Goal: Information Seeking & Learning: Find specific fact

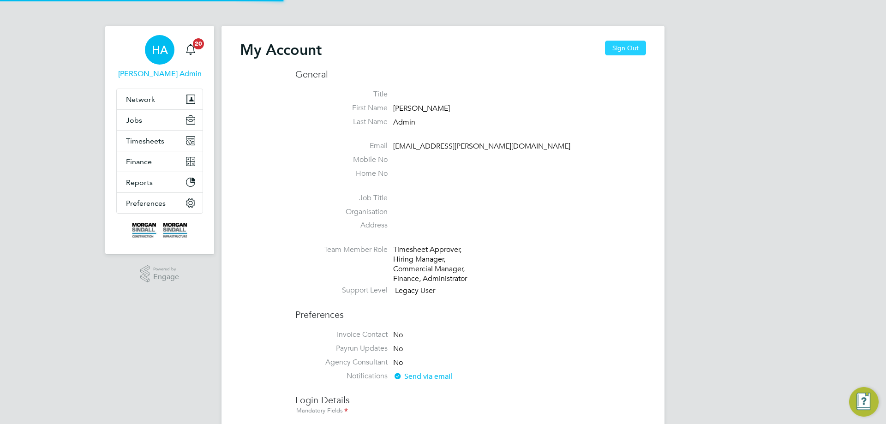
drag, startPoint x: 0, startPoint y: 0, endPoint x: 636, endPoint y: 46, distance: 637.7
click at [636, 46] on button "Sign Out" at bounding box center [625, 48] width 41 height 15
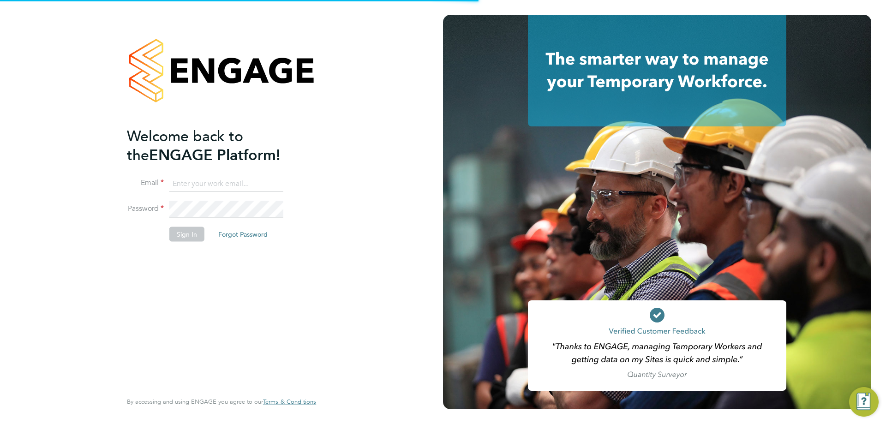
click at [230, 178] on input at bounding box center [226, 183] width 114 height 17
type input "vendorkeyaccounts2@hays.com"
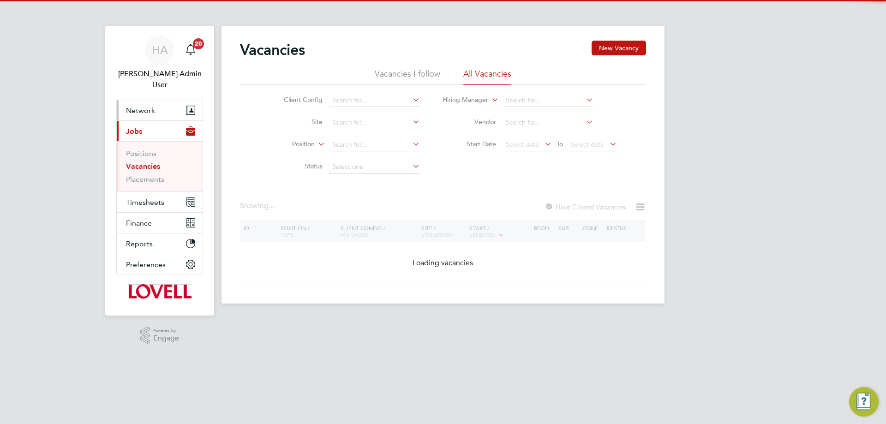
click at [140, 106] on span "Network" at bounding box center [140, 110] width 29 height 9
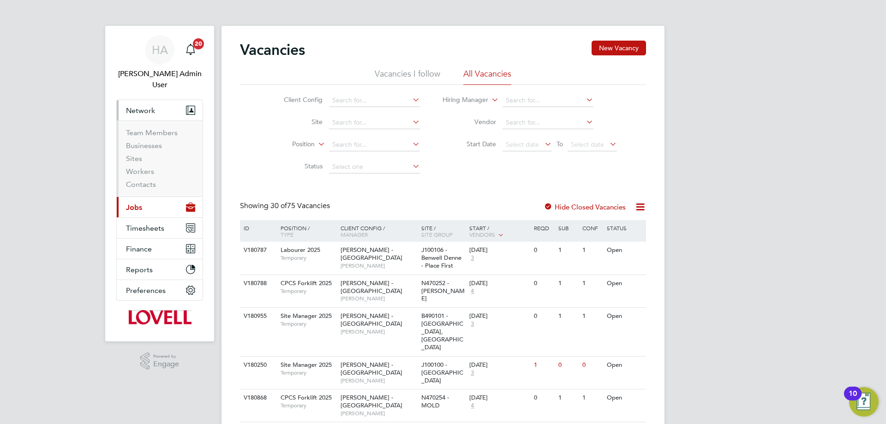
click at [142, 197] on button "Current page: Jobs" at bounding box center [160, 207] width 86 height 20
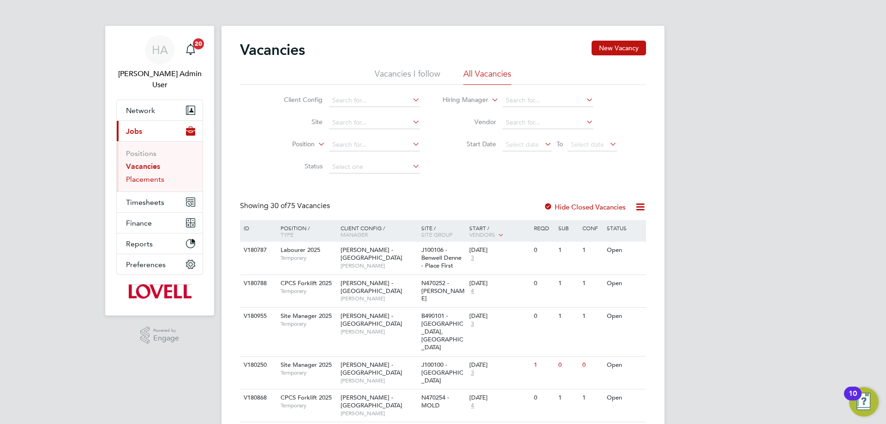
click at [149, 175] on link "Placements" at bounding box center [145, 179] width 38 height 9
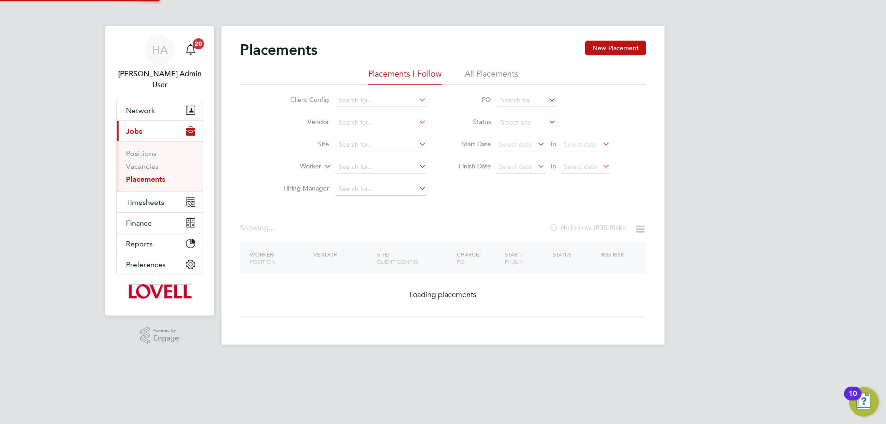
click at [481, 74] on li "All Placements" at bounding box center [491, 76] width 54 height 17
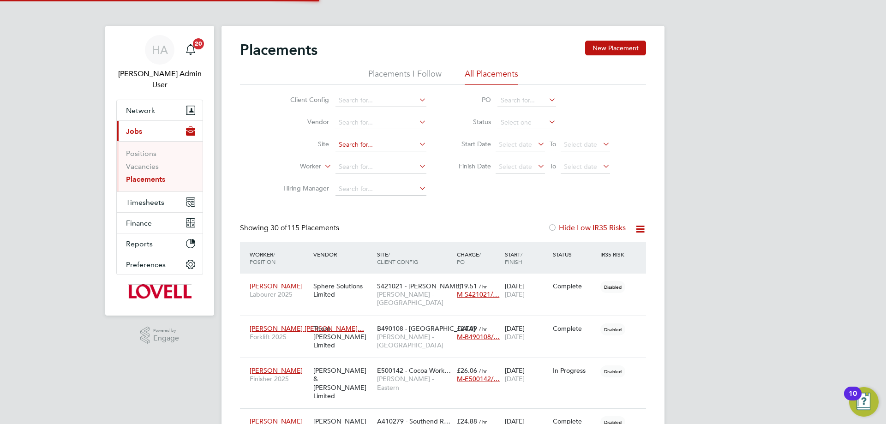
click at [352, 150] on input at bounding box center [380, 144] width 91 height 13
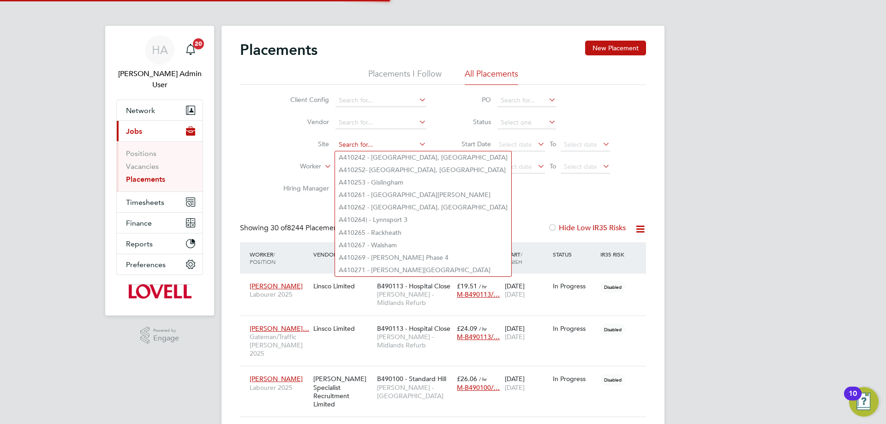
paste input "J100102"
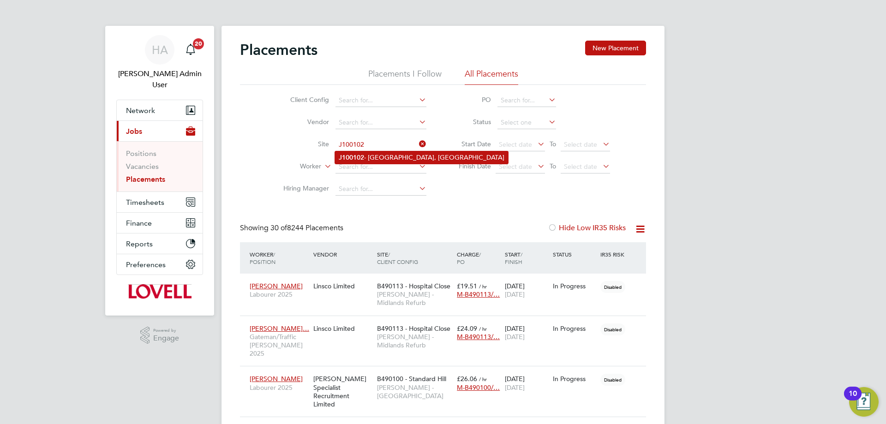
click at [378, 154] on li "J100102 - Northgate, Morpeth" at bounding box center [421, 157] width 173 height 12
type input "J100102 - Northgate, Morpeth"
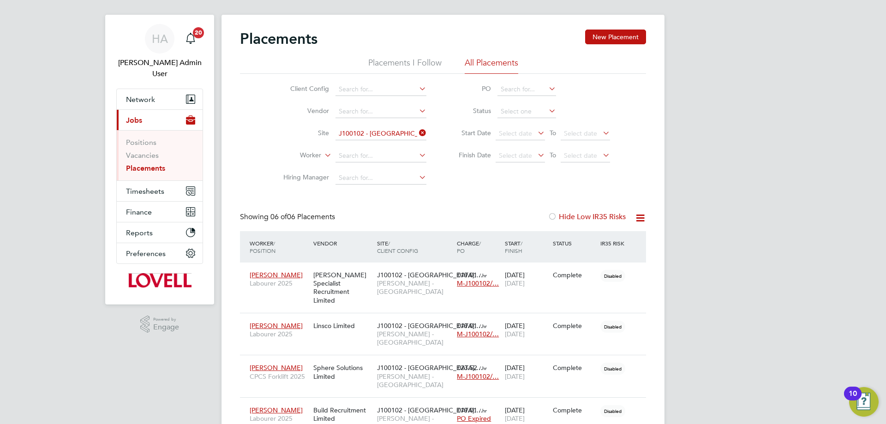
click at [417, 131] on icon at bounding box center [417, 132] width 0 height 13
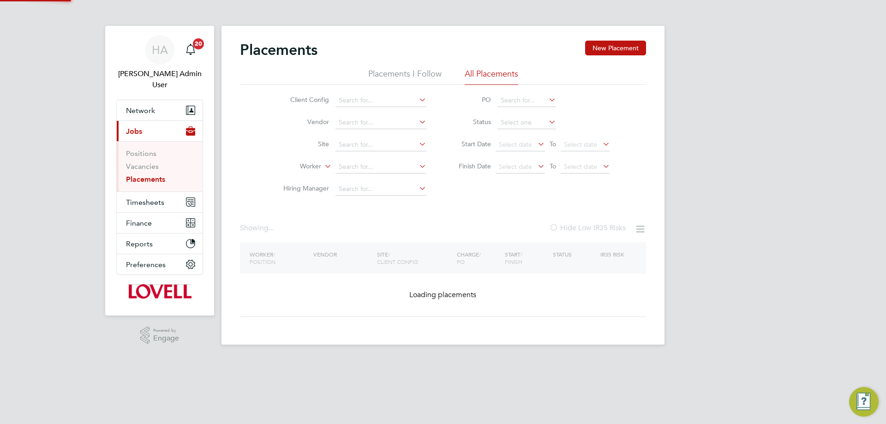
click at [376, 160] on li "Worker" at bounding box center [350, 167] width 173 height 22
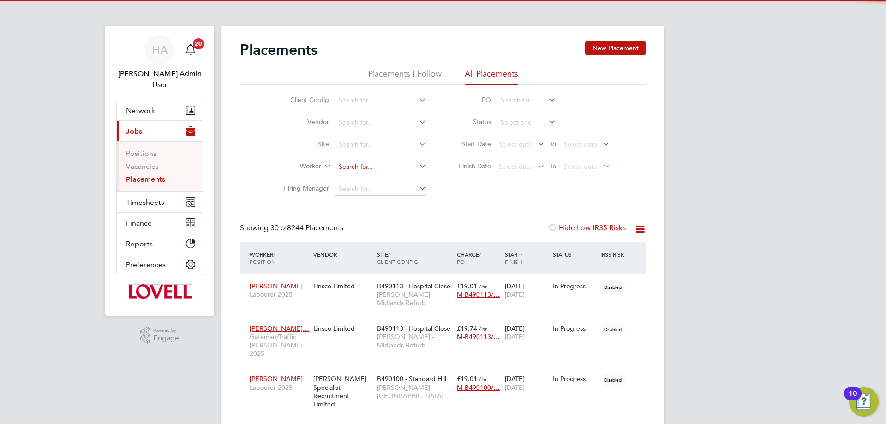
click at [375, 168] on input at bounding box center [380, 167] width 91 height 13
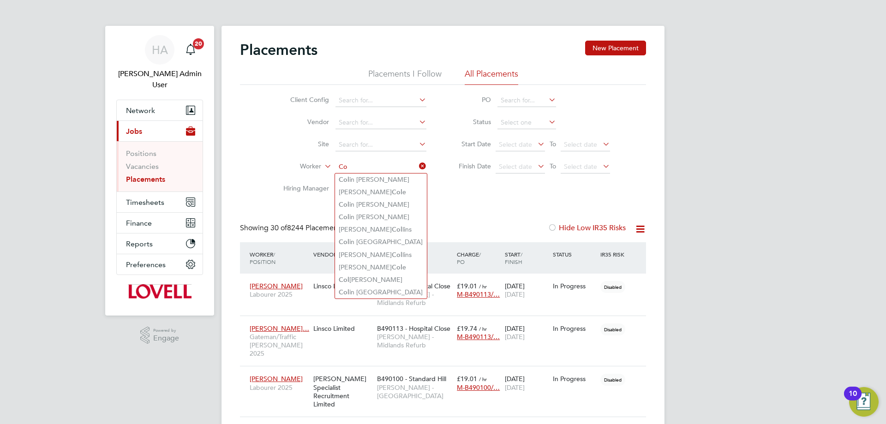
type input "C"
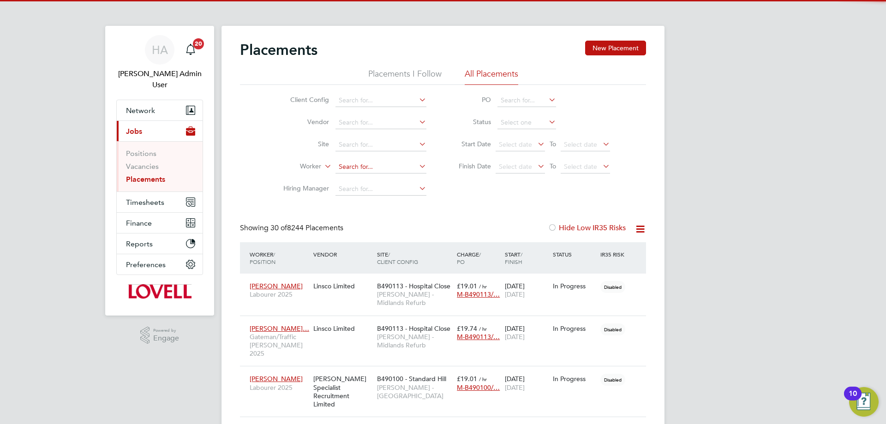
click at [347, 167] on input at bounding box center [380, 167] width 91 height 13
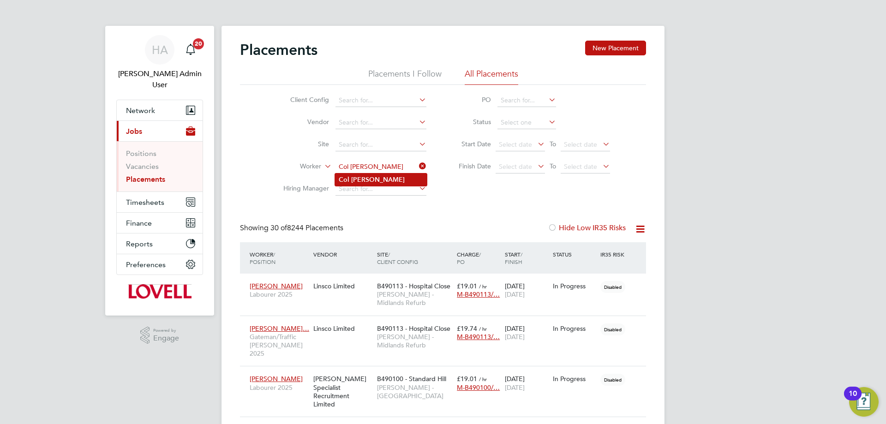
click at [374, 180] on li "Col Hunt" at bounding box center [381, 179] width 92 height 12
type input "Col Hunt"
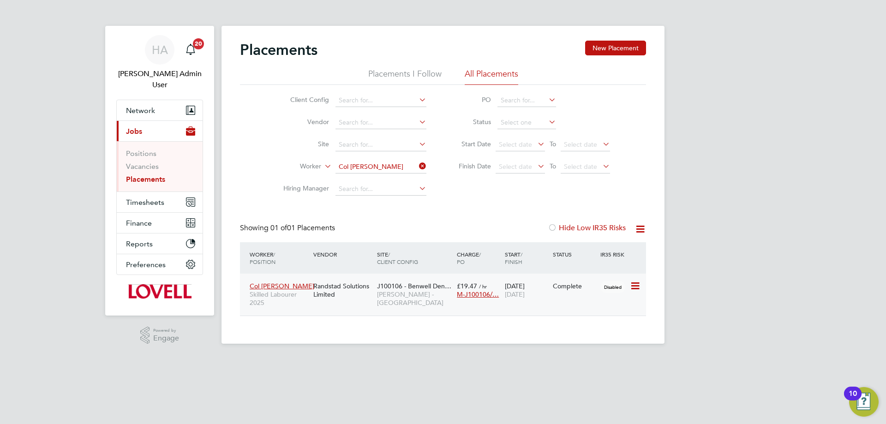
click at [333, 296] on div "Randstad Solutions Limited" at bounding box center [343, 290] width 64 height 26
click at [164, 50] on span "HA" at bounding box center [160, 50] width 16 height 12
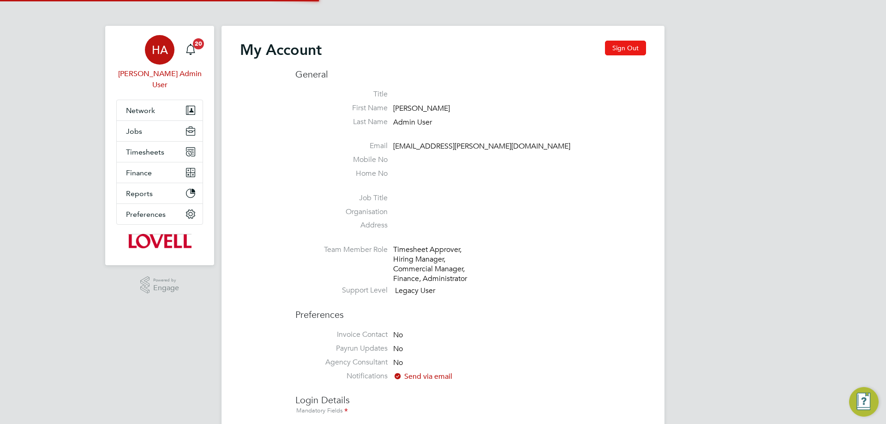
click at [622, 52] on button "Sign Out" at bounding box center [625, 48] width 41 height 15
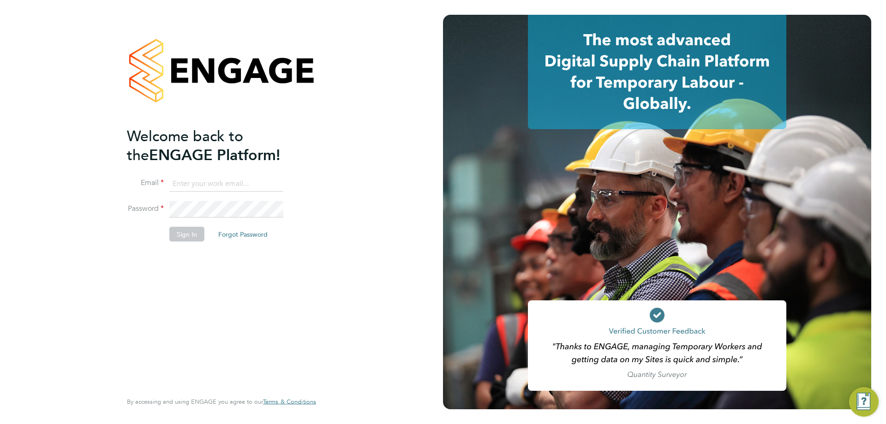
click at [225, 184] on input at bounding box center [226, 183] width 114 height 17
type input "engagemasterlogins@hays.com"
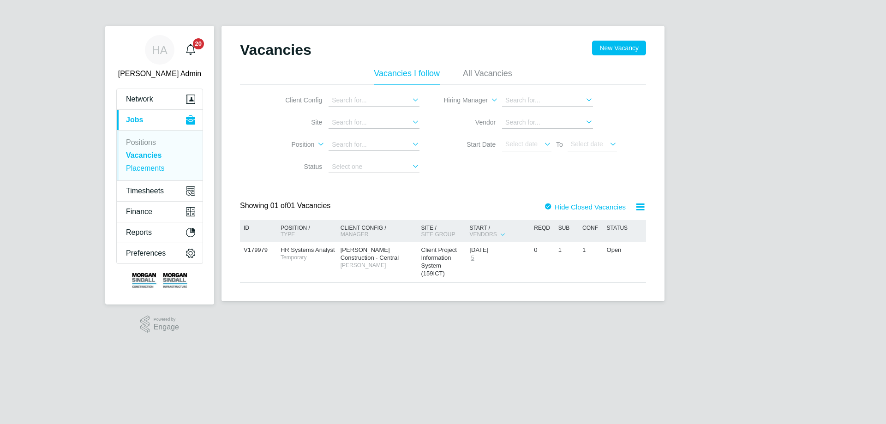
click at [154, 170] on link "Placements" at bounding box center [145, 168] width 39 height 8
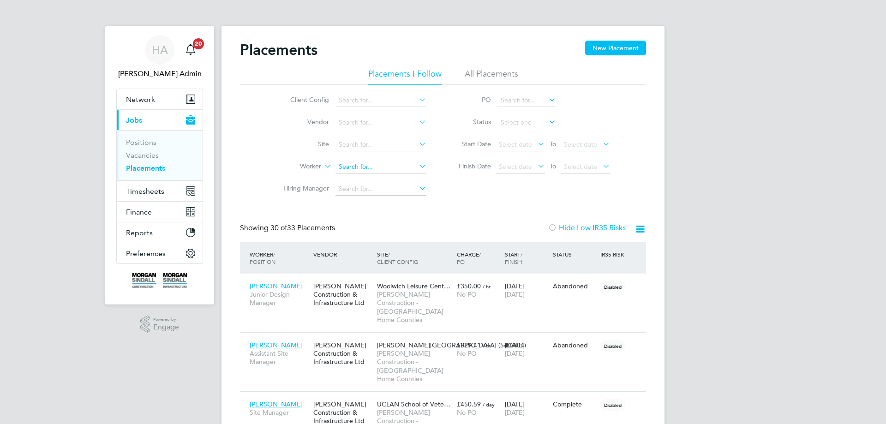
click at [349, 164] on input at bounding box center [380, 167] width 91 height 13
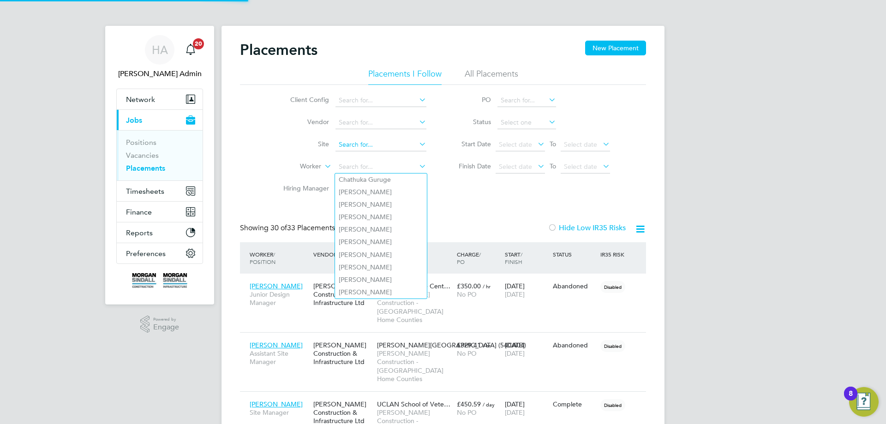
click at [359, 149] on input at bounding box center [380, 144] width 91 height 13
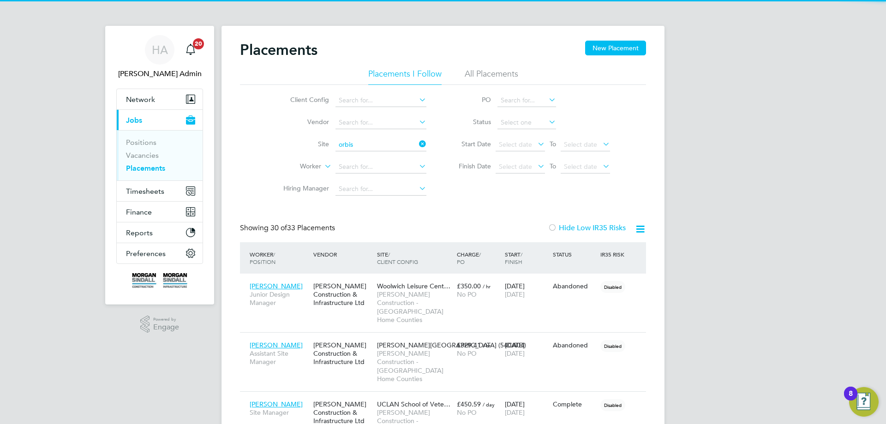
drag, startPoint x: 363, startPoint y: 153, endPoint x: 429, endPoint y: 126, distance: 71.4
click at [363, 153] on li "Orbis ton Community Hub (20Z021)" at bounding box center [390, 157] width 111 height 12
type input "Orbiston Community Hub (20Z021)"
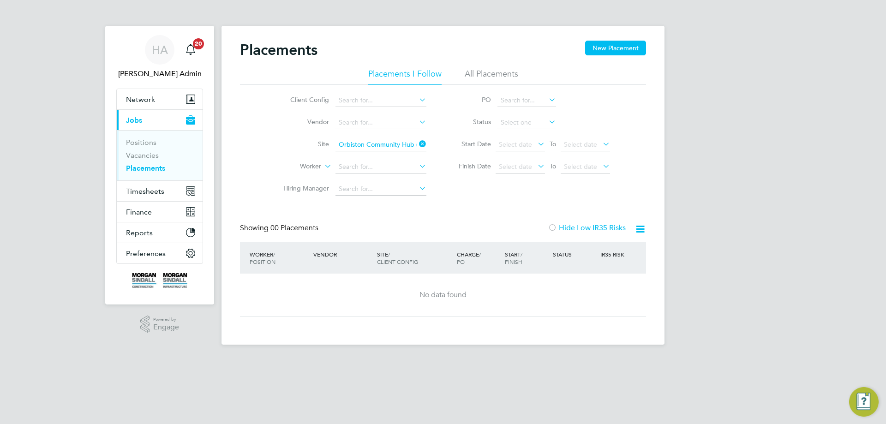
click at [469, 74] on li "All Placements" at bounding box center [491, 76] width 54 height 17
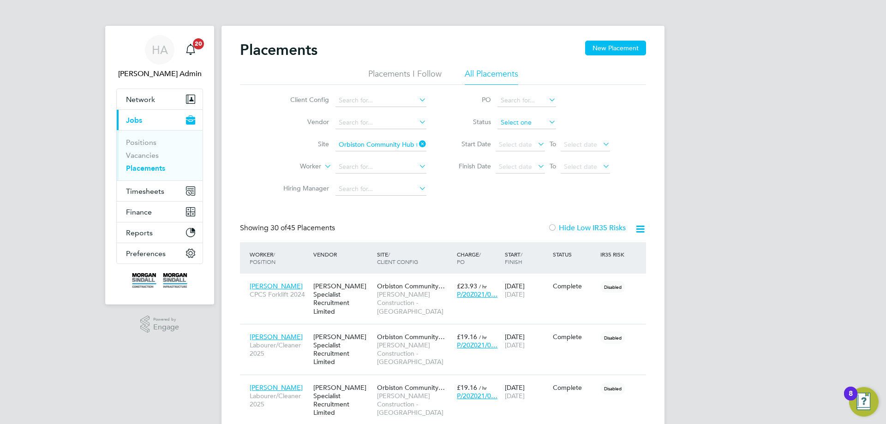
click at [523, 126] on input at bounding box center [526, 122] width 59 height 13
click at [521, 168] on li "In Progress" at bounding box center [526, 171] width 59 height 12
type input "In Progress"
click at [145, 97] on span "Network" at bounding box center [140, 99] width 29 height 9
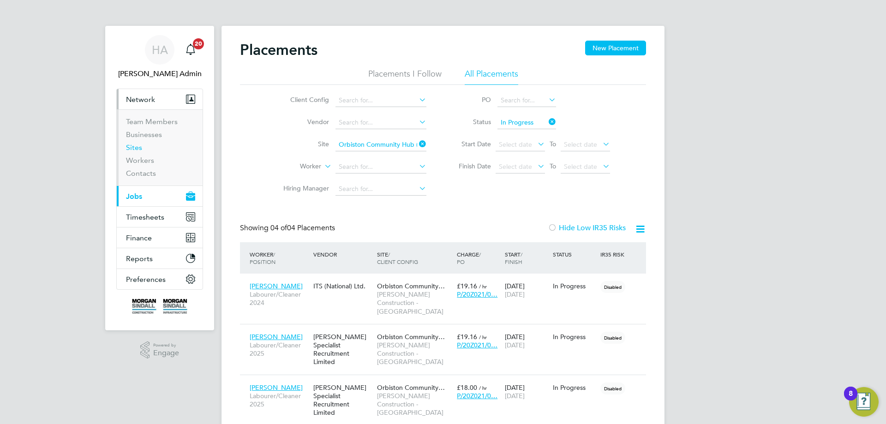
click at [136, 146] on link "Sites" at bounding box center [134, 147] width 16 height 9
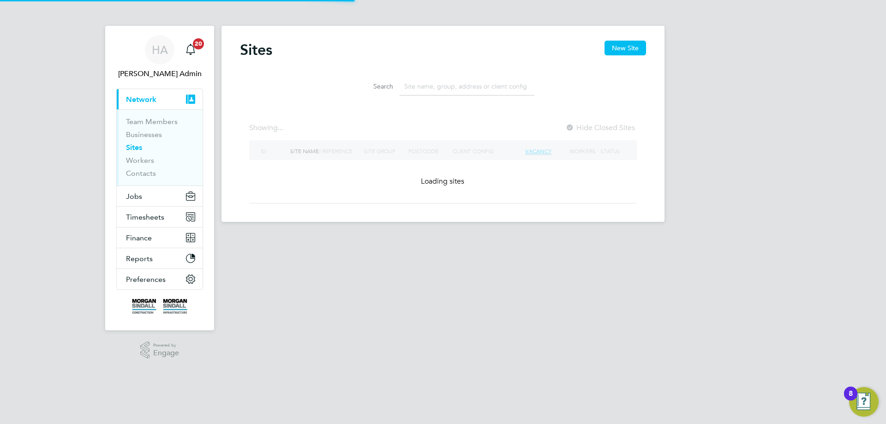
click at [434, 87] on input at bounding box center [466, 86] width 135 height 18
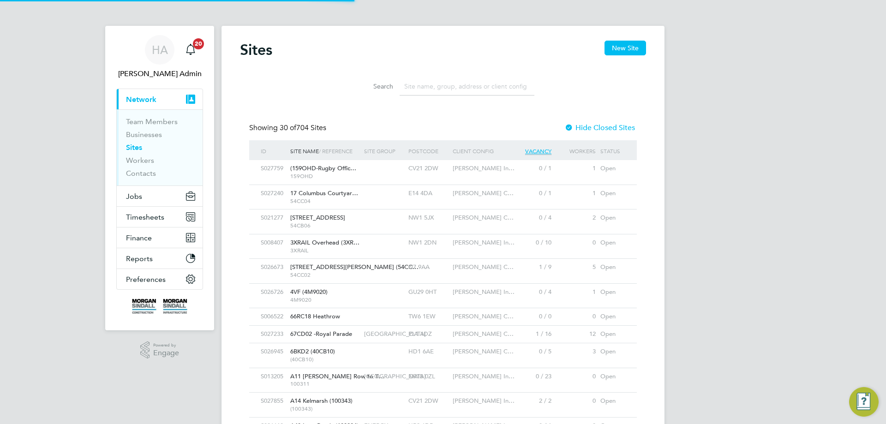
scroll to position [18, 45]
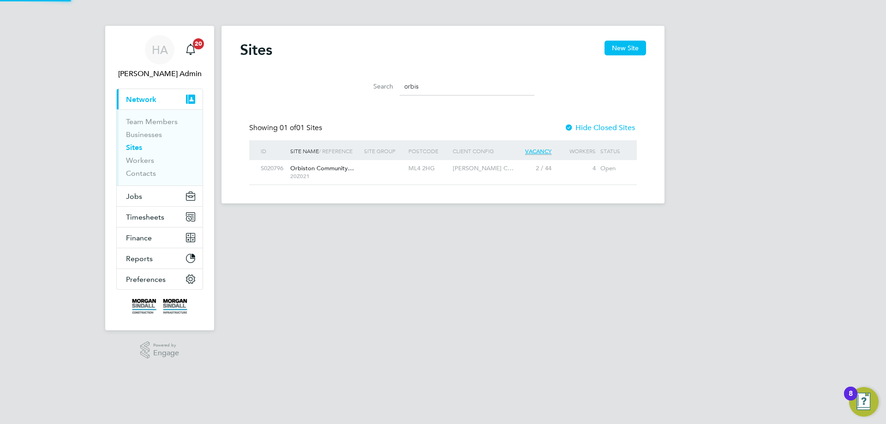
type input "orbis"
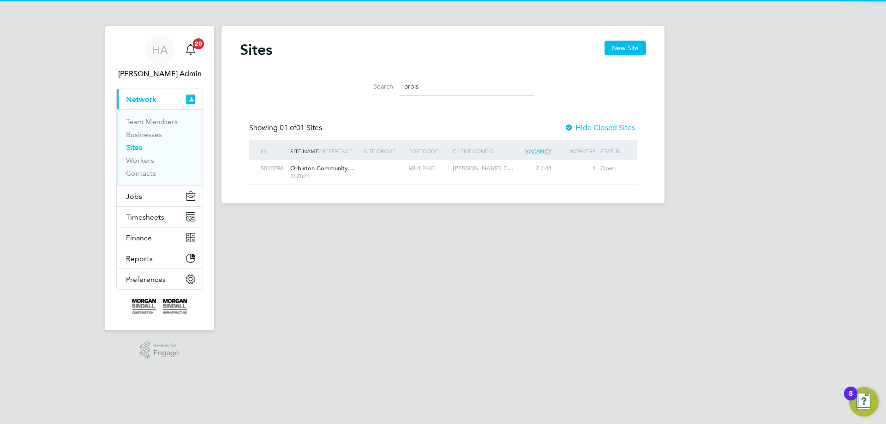
click at [327, 175] on span "20Z021" at bounding box center [324, 175] width 69 height 7
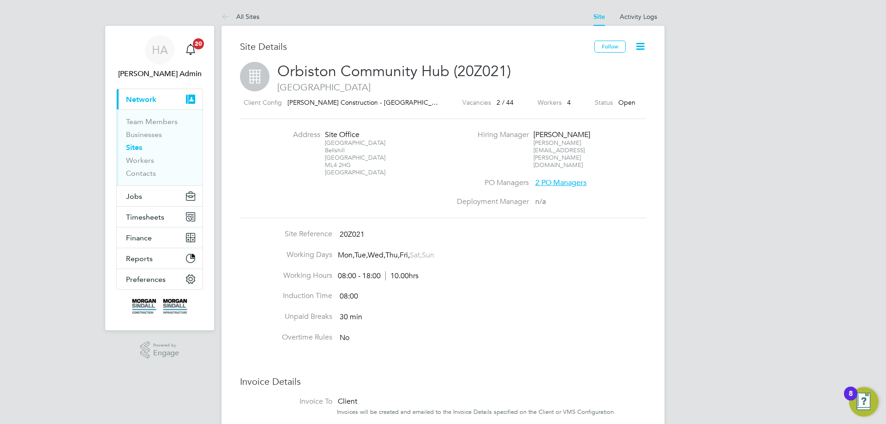
drag, startPoint x: 352, startPoint y: 166, endPoint x: 324, endPoint y: 133, distance: 43.2
click at [325, 133] on div "Site Office Hamilcomb Road Bellshill North Lanarkshire ML4 2HG United Kingdom" at bounding box center [354, 153] width 58 height 47
copy div "Site Office Hamilcomb Road Bellshill North Lanarkshire ML4 2HG"
click at [144, 47] on link "HA Hays Admin" at bounding box center [159, 57] width 87 height 44
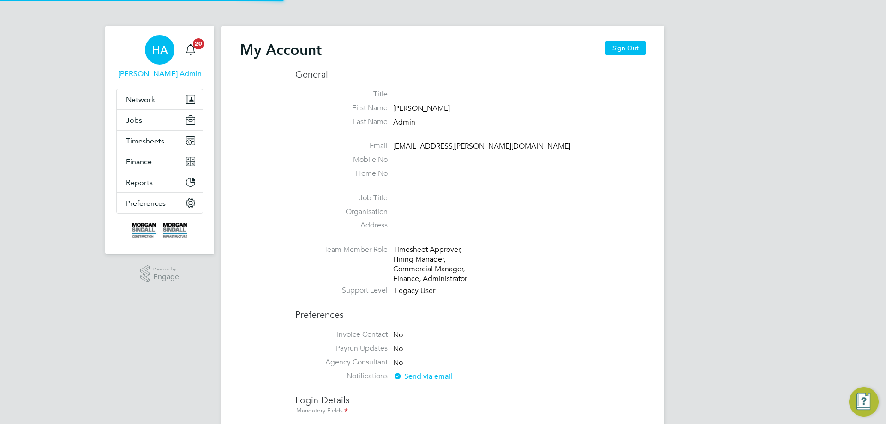
drag, startPoint x: 616, startPoint y: 46, endPoint x: 360, endPoint y: 5, distance: 258.9
click at [616, 46] on button "Sign Out" at bounding box center [625, 48] width 41 height 15
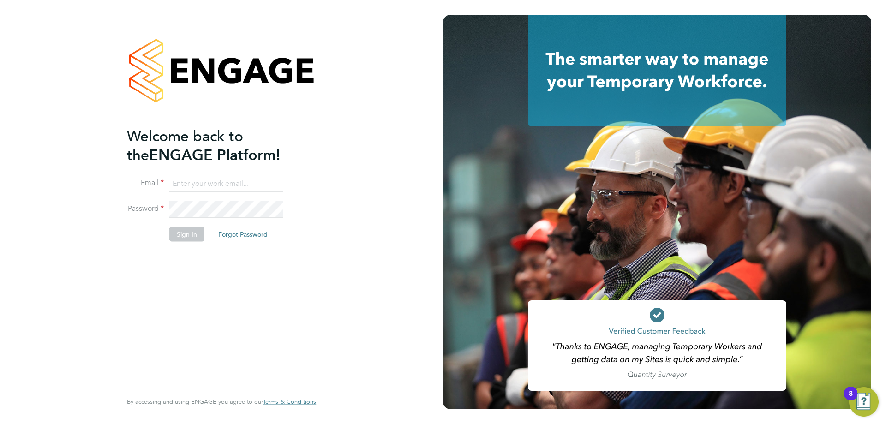
drag, startPoint x: 204, startPoint y: 185, endPoint x: 215, endPoint y: 191, distance: 12.8
click at [204, 184] on input at bounding box center [226, 183] width 114 height 17
type input "[EMAIL_ADDRESS][PERSON_NAME][DOMAIN_NAME]"
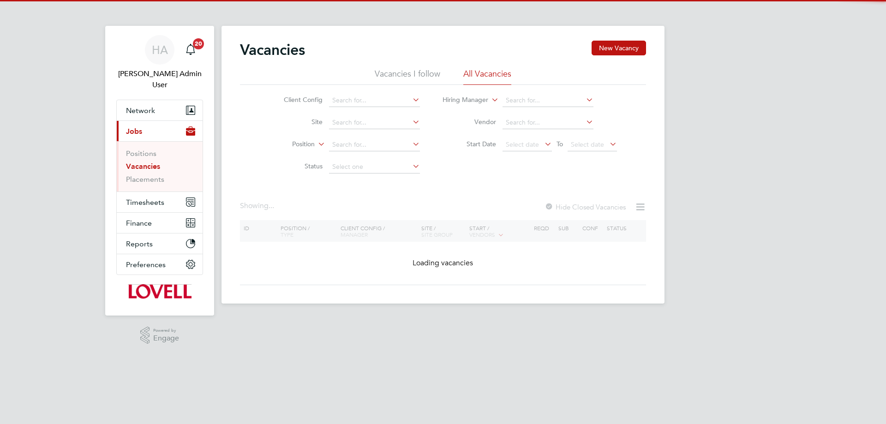
click at [154, 100] on button "Network" at bounding box center [160, 110] width 86 height 20
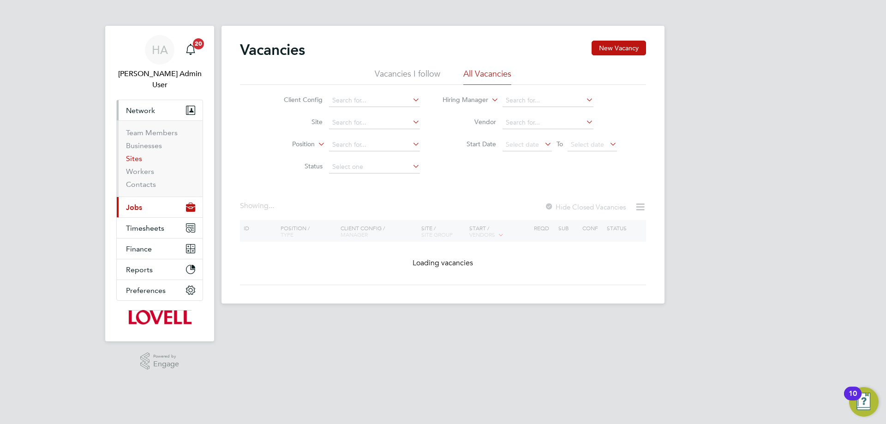
click at [137, 154] on link "Sites" at bounding box center [134, 158] width 16 height 9
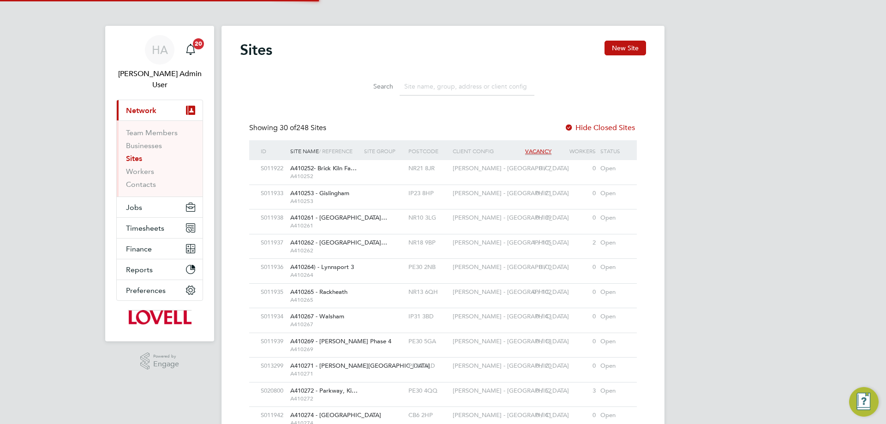
click at [434, 84] on input at bounding box center [466, 86] width 135 height 18
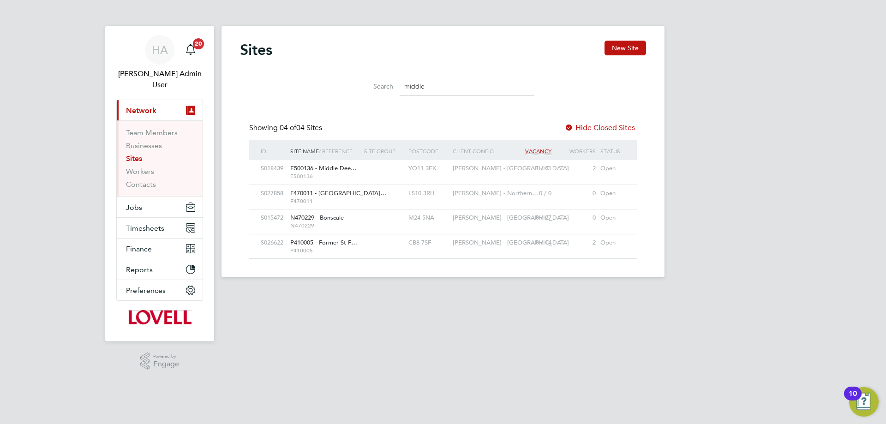
type input "middle"
click at [369, 173] on div at bounding box center [384, 168] width 44 height 17
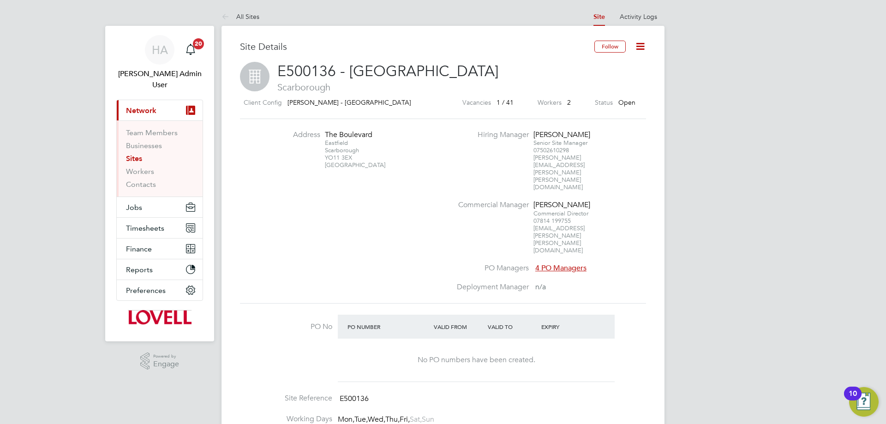
drag, startPoint x: 357, startPoint y: 158, endPoint x: 326, endPoint y: 137, distance: 38.2
click at [326, 137] on div "The Boulevard Eastfield Scarborough YO11 3EX United Kingdom" at bounding box center [354, 149] width 58 height 39
copy div "The Boulevard Eastfield Scarborough YO11 3EX"
